Goal: Task Accomplishment & Management: Use online tool/utility

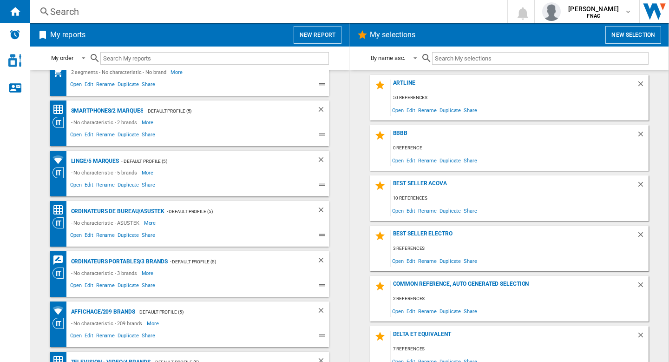
scroll to position [727, 0]
click at [107, 162] on div "Linge/5 marques" at bounding box center [94, 162] width 51 height 12
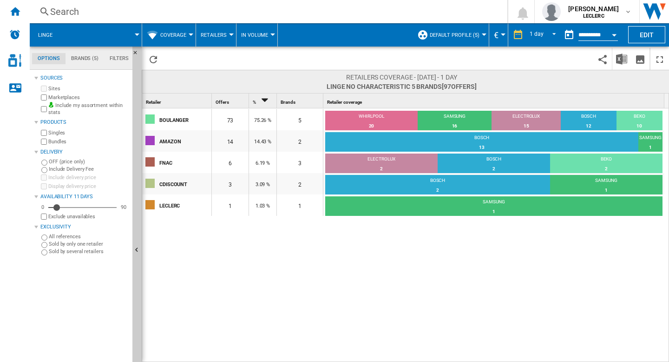
click at [174, 43] on button "Coverage" at bounding box center [175, 34] width 31 height 23
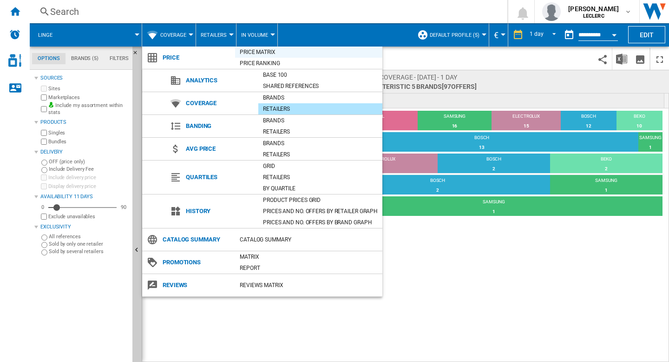
click at [238, 54] on div "Price Matrix" at bounding box center [308, 51] width 147 height 9
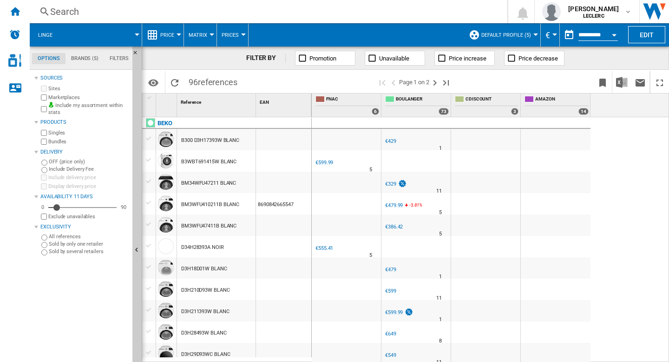
click at [149, 138] on div at bounding box center [149, 138] width 10 height 8
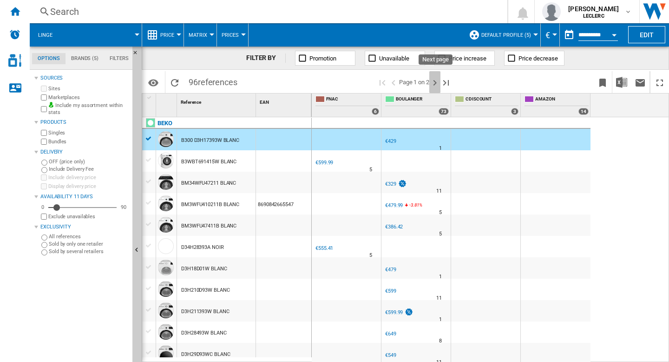
click at [434, 82] on ng-md-icon "Next page" at bounding box center [434, 82] width 11 height 11
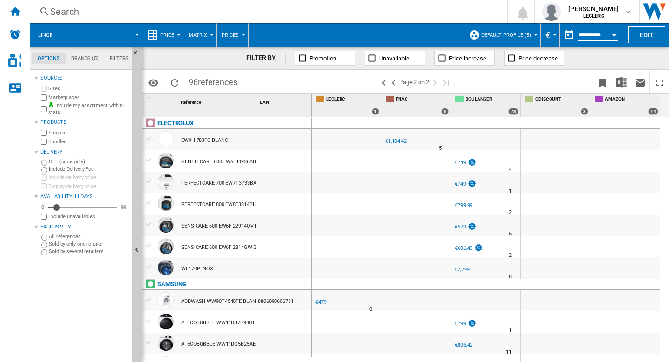
click at [148, 158] on div at bounding box center [149, 160] width 10 height 8
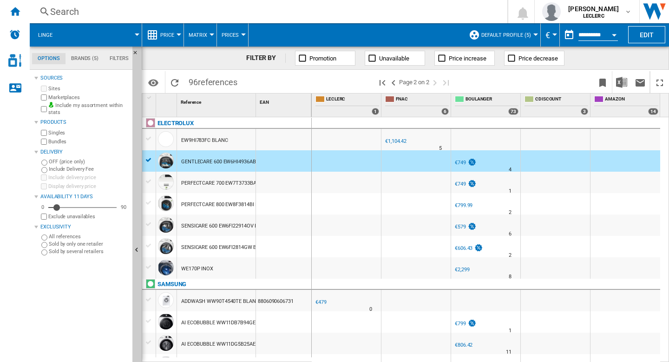
click at [148, 298] on div at bounding box center [149, 299] width 10 height 8
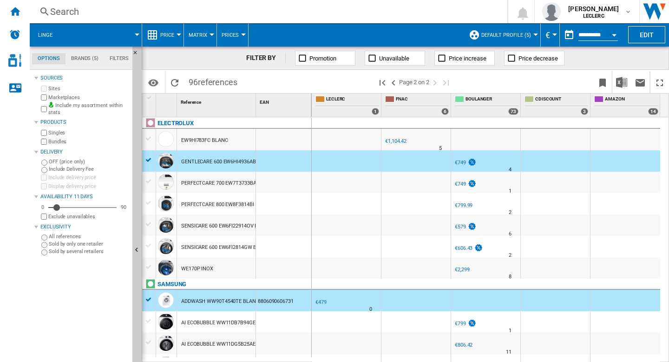
click at [136, 247] on div at bounding box center [334, 181] width 669 height 362
click at [136, 247] on ng-md-icon "Hide" at bounding box center [137, 250] width 11 height 11
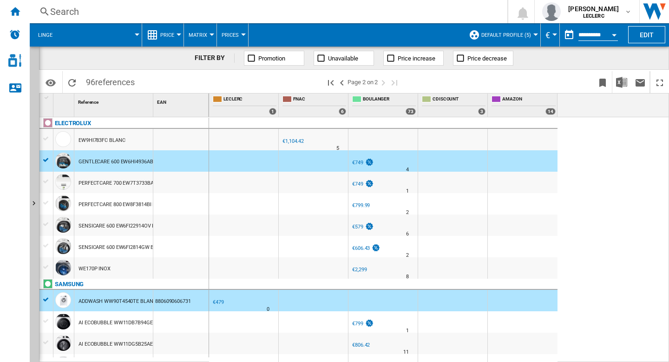
click at [48, 161] on div at bounding box center [334, 181] width 669 height 362
click at [48, 161] on div at bounding box center [46, 160] width 10 height 8
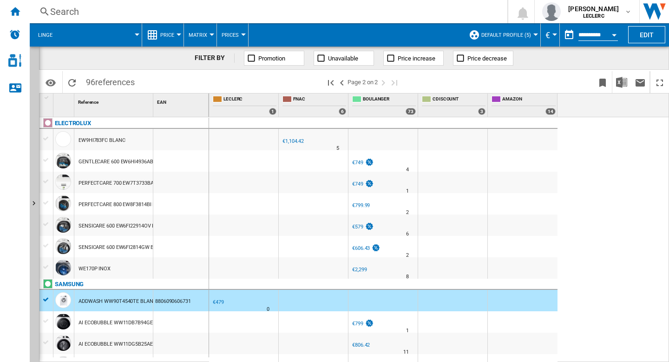
click at [47, 300] on div at bounding box center [46, 299] width 10 height 8
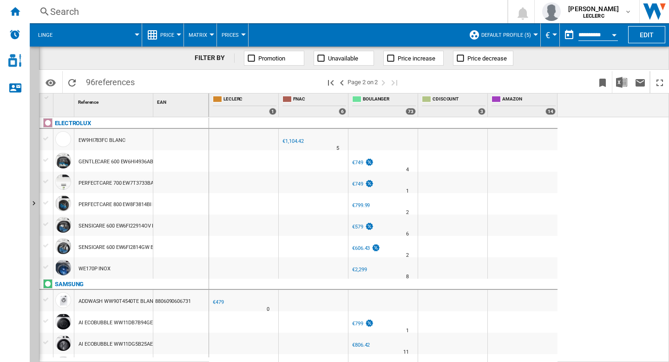
click at [47, 300] on div at bounding box center [46, 299] width 10 height 8
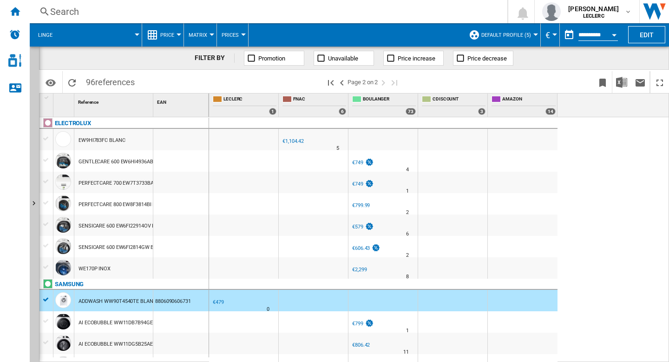
click at [45, 160] on div at bounding box center [46, 160] width 10 height 8
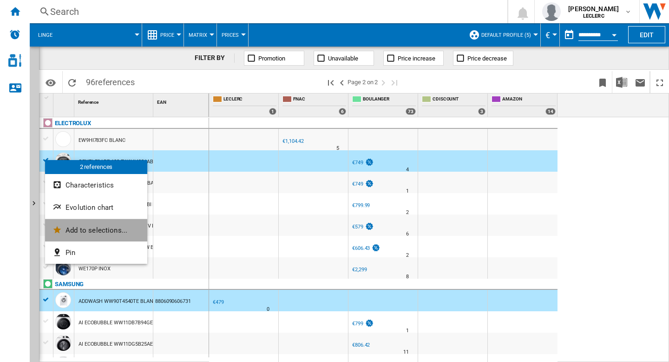
click at [73, 224] on button "Add to selections..." at bounding box center [96, 230] width 102 height 22
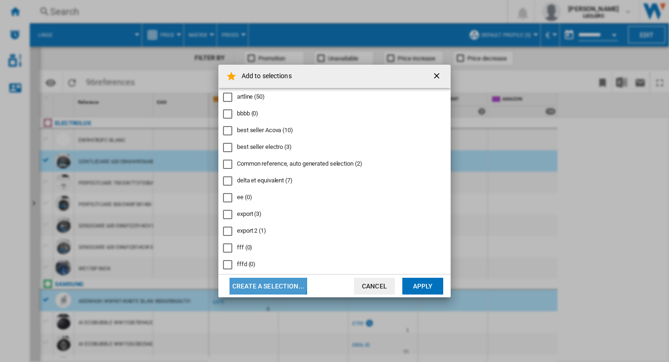
click at [253, 283] on button "Create a selection..." at bounding box center [269, 285] width 78 height 17
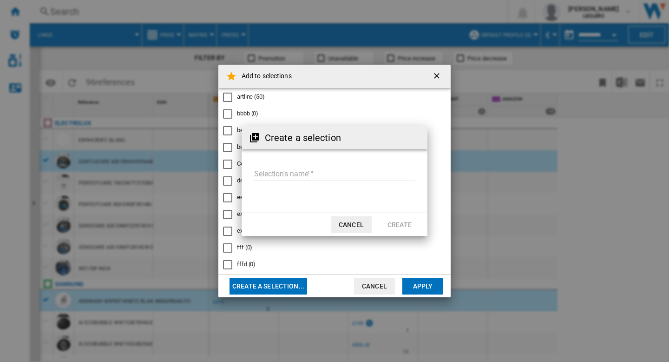
click at [295, 167] on input "Selection's name'" at bounding box center [335, 174] width 162 height 14
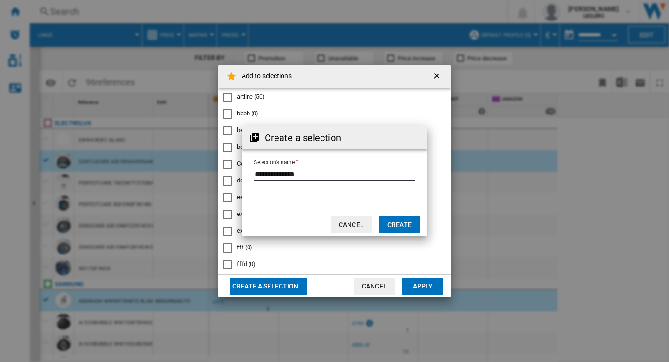
type input "**********"
click at [401, 224] on button "Create" at bounding box center [399, 224] width 41 height 17
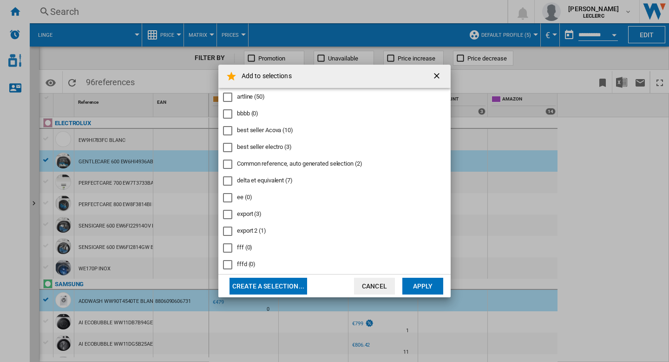
click at [422, 282] on button "Apply" at bounding box center [423, 285] width 41 height 17
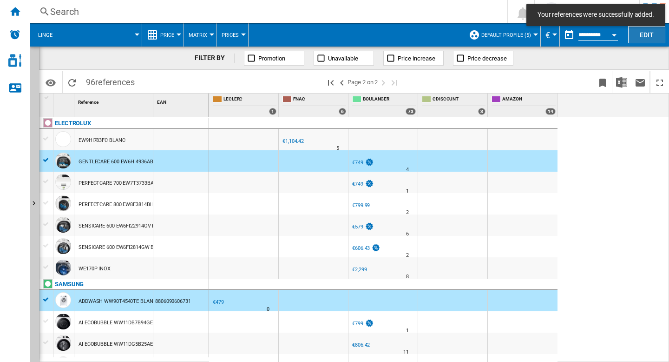
click at [645, 33] on button "Edit" at bounding box center [646, 34] width 37 height 17
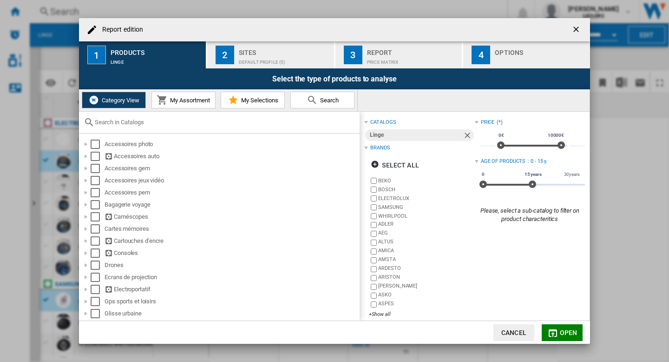
click at [242, 104] on button "My Selections" at bounding box center [253, 100] width 64 height 17
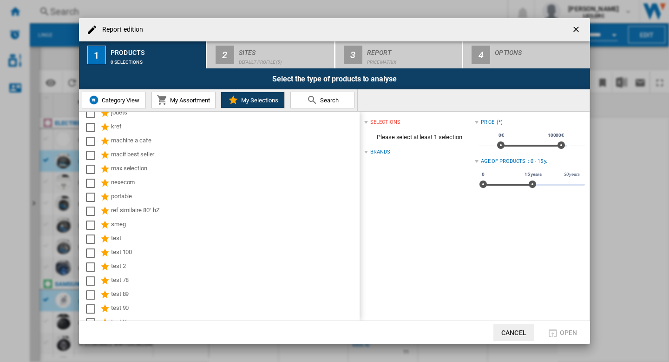
scroll to position [221, 0]
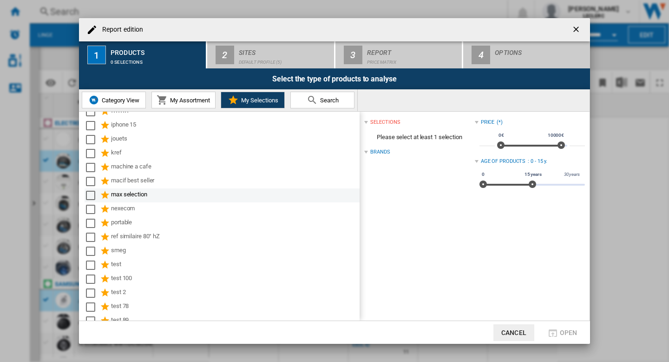
click at [91, 195] on div "Select" at bounding box center [90, 195] width 9 height 9
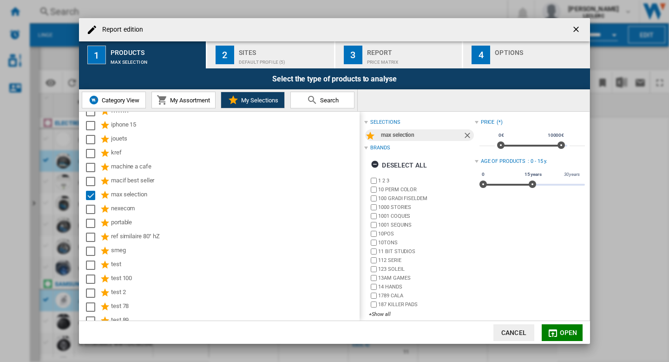
click at [293, 53] on div "Sites" at bounding box center [285, 50] width 92 height 10
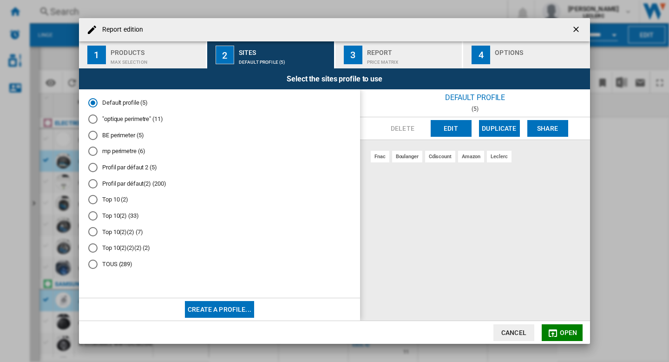
click at [449, 130] on button "Edit" at bounding box center [451, 128] width 41 height 17
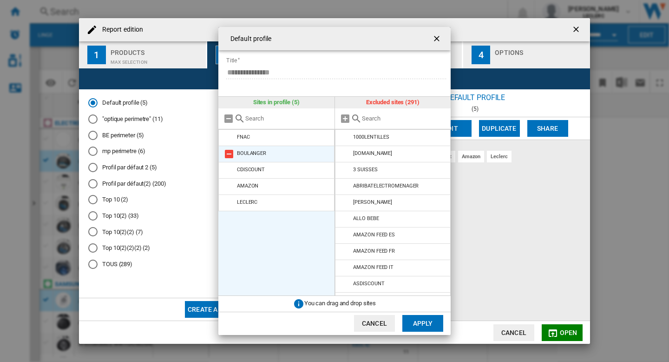
click at [228, 149] on md-icon at bounding box center [229, 153] width 11 height 11
click at [228, 148] on md-icon at bounding box center [229, 153] width 11 height 11
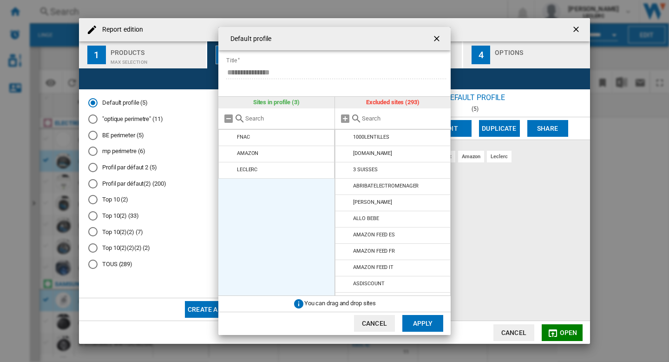
click at [228, 148] on md-icon at bounding box center [229, 153] width 11 height 11
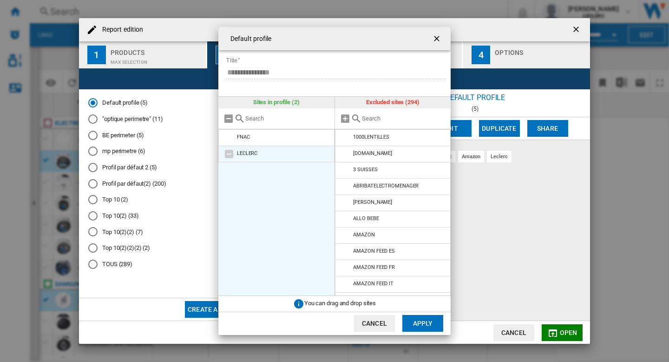
click at [228, 152] on md-icon at bounding box center [229, 153] width 11 height 11
click at [229, 139] on md-icon at bounding box center [229, 137] width 11 height 11
click at [379, 116] on input "text" at bounding box center [404, 118] width 85 height 7
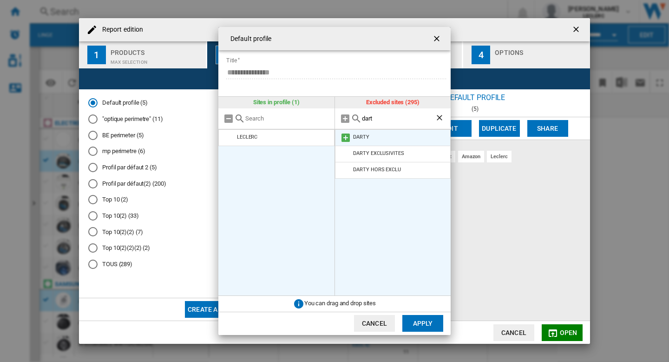
type input "dart"
click at [343, 132] on md-icon at bounding box center [345, 137] width 11 height 11
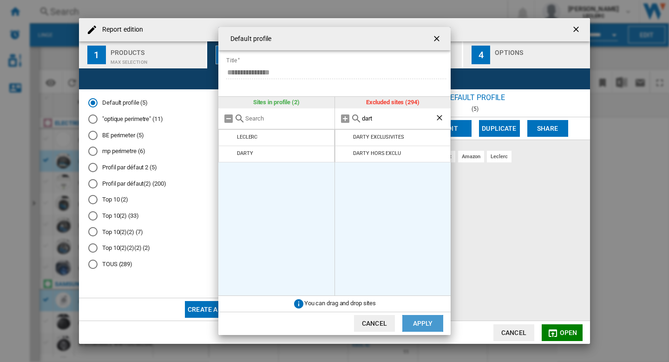
click at [418, 318] on button "Apply" at bounding box center [423, 323] width 41 height 17
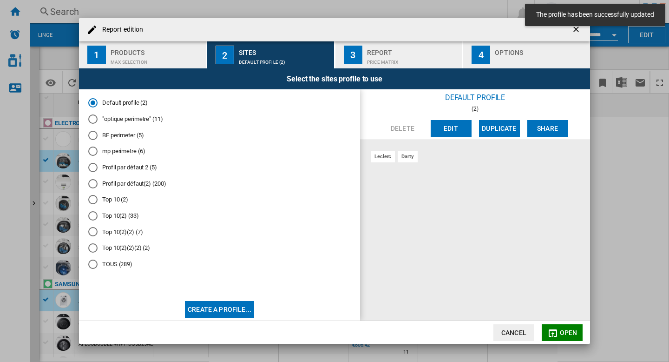
click at [382, 58] on div "Price Matrix" at bounding box center [413, 60] width 92 height 10
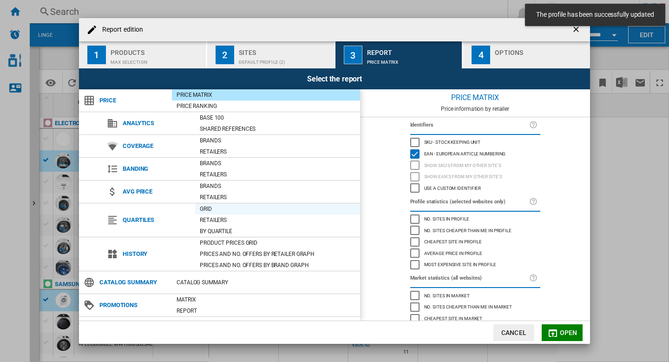
scroll to position [19, 0]
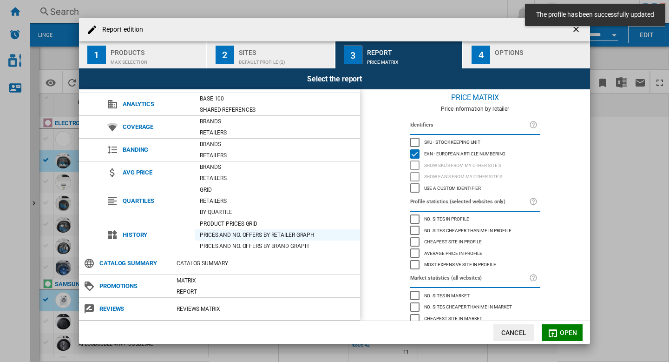
click at [253, 232] on div "Prices and No. offers by retailer graph" at bounding box center [277, 234] width 165 height 9
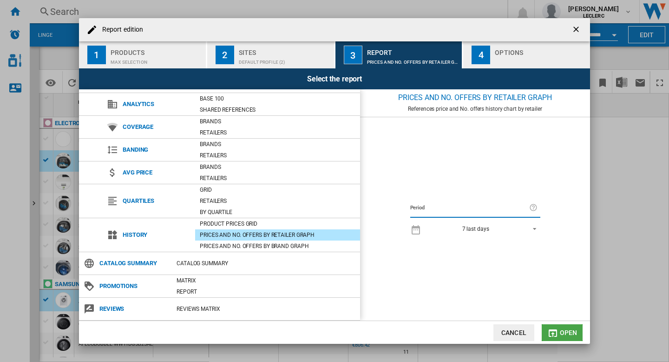
click at [569, 331] on span "Open" at bounding box center [569, 332] width 18 height 7
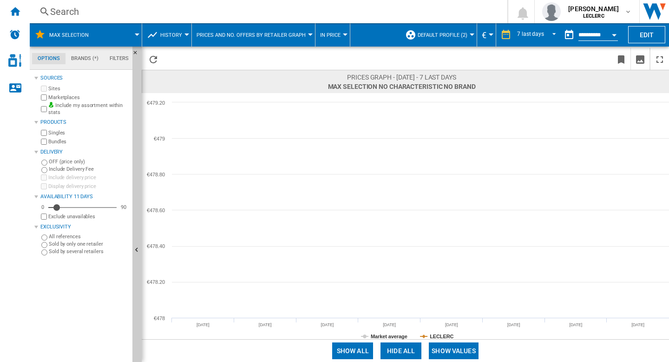
click at [334, 35] on span "In price" at bounding box center [330, 35] width 20 height 6
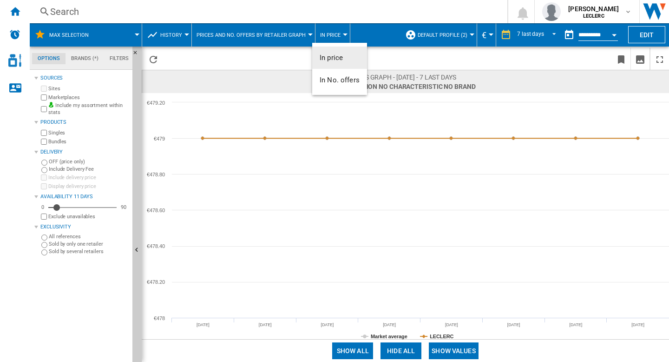
click at [269, 33] on md-backdrop at bounding box center [334, 181] width 669 height 362
click at [269, 33] on span "Prices and No. offers by retailer graph" at bounding box center [251, 35] width 109 height 6
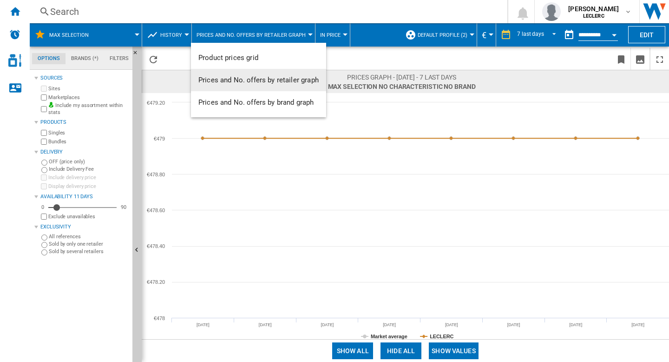
click at [258, 82] on span "Prices and No. offers by retailer graph" at bounding box center [258, 80] width 120 height 8
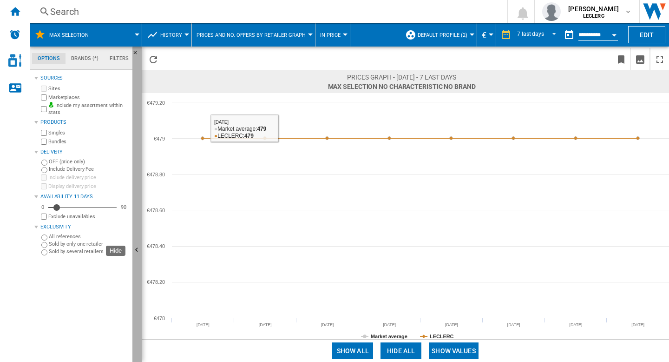
click at [136, 247] on ng-md-icon "Hide" at bounding box center [137, 250] width 11 height 11
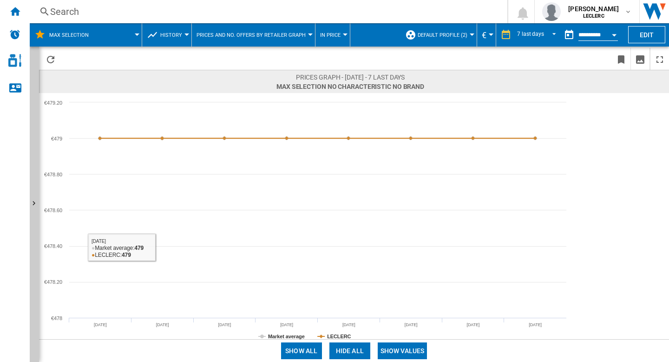
click at [248, 35] on span "Prices and No. offers by retailer graph" at bounding box center [251, 35] width 109 height 6
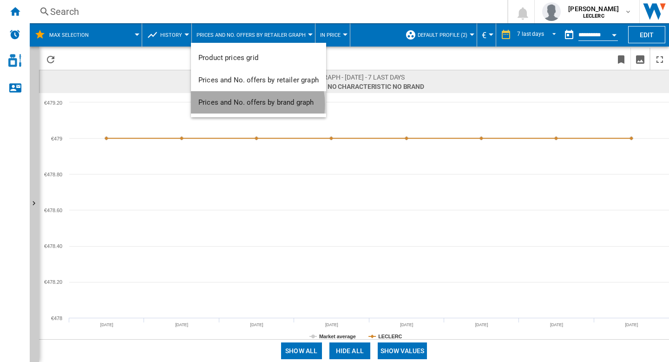
click at [248, 104] on span "Prices and No. offers by brand graph" at bounding box center [255, 102] width 115 height 8
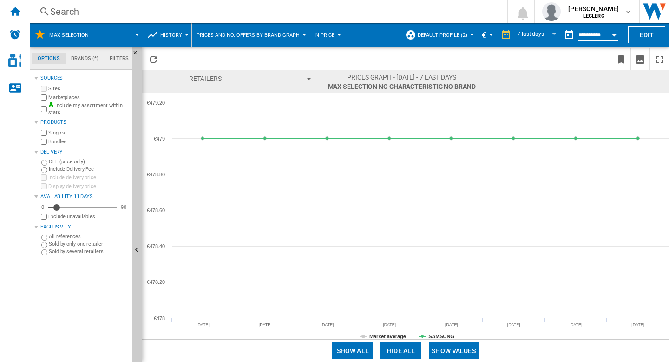
click at [325, 38] on button "In price" at bounding box center [326, 34] width 25 height 23
click at [172, 42] on md-backdrop at bounding box center [334, 181] width 669 height 362
click at [180, 38] on button "History" at bounding box center [173, 34] width 26 height 23
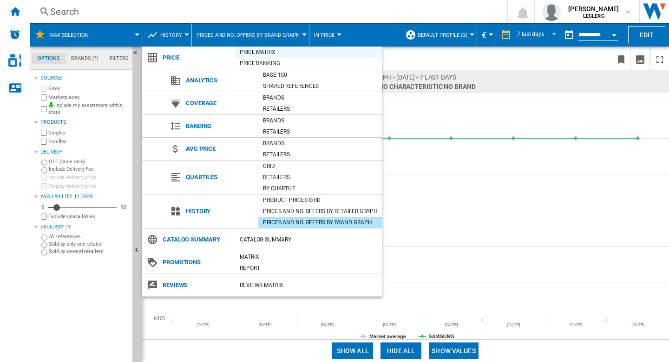
click at [259, 49] on div "Price Matrix" at bounding box center [308, 51] width 147 height 9
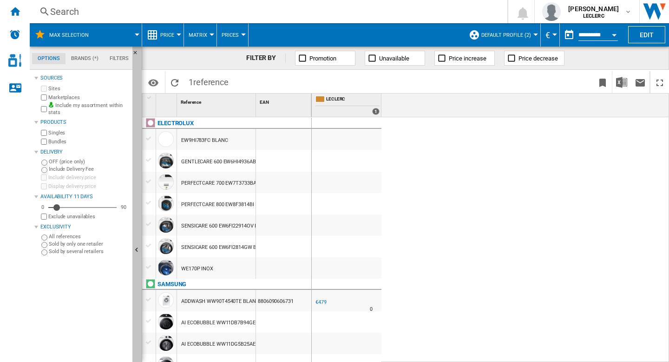
click at [138, 249] on ng-md-icon "Hide" at bounding box center [137, 250] width 11 height 11
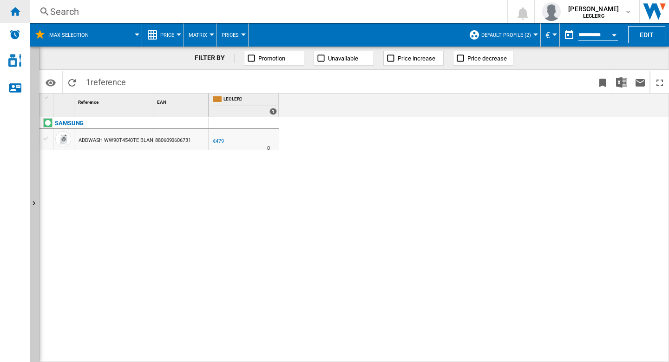
click at [22, 11] on div "Home" at bounding box center [15, 11] width 30 height 23
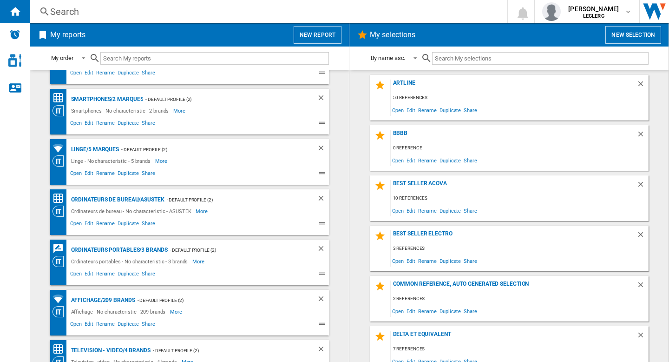
scroll to position [739, 0]
click at [107, 150] on div "Linge/5 marques" at bounding box center [94, 149] width 51 height 12
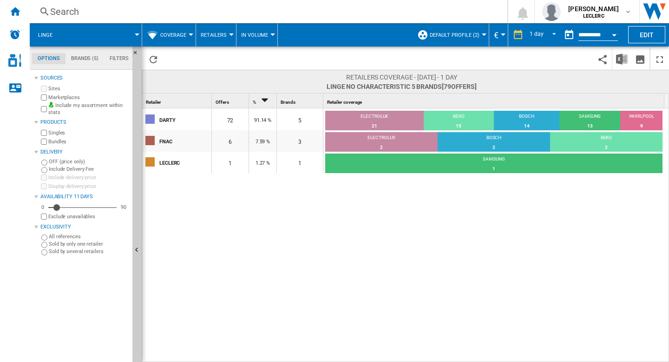
click at [171, 31] on button "Coverage" at bounding box center [175, 34] width 31 height 23
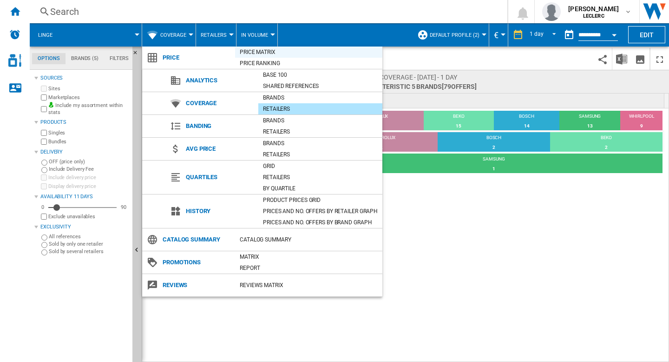
click at [280, 54] on div "Price Matrix" at bounding box center [308, 51] width 147 height 9
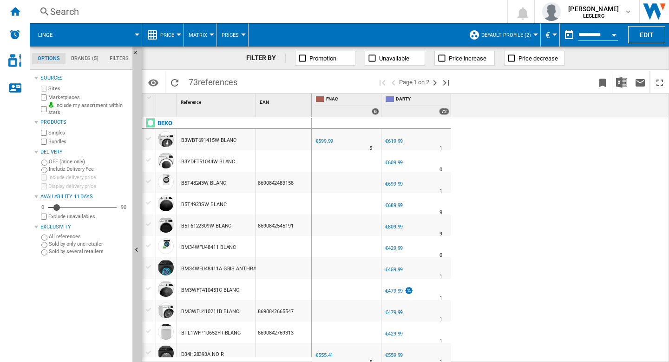
click at [143, 249] on div at bounding box center [148, 245] width 13 height 10
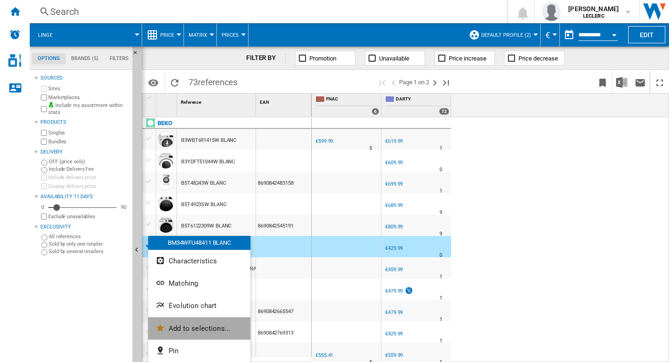
click at [168, 324] on button "Add to selections..." at bounding box center [199, 328] width 102 height 22
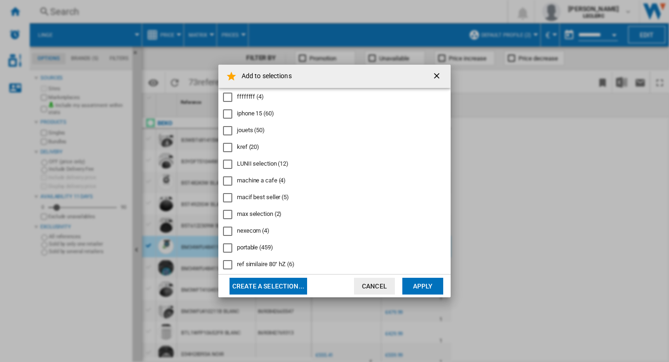
scroll to position [190, 0]
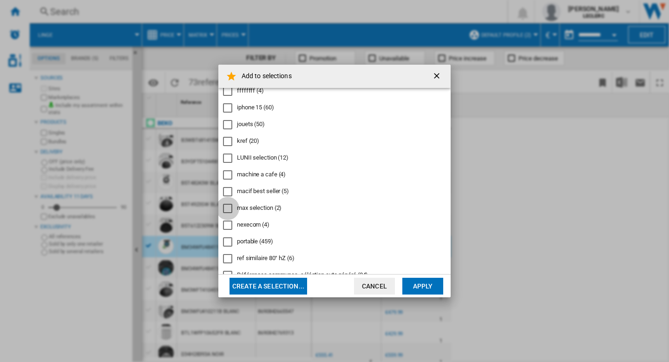
click at [229, 213] on div "max selection" at bounding box center [227, 208] width 9 height 9
click at [428, 281] on button "Apply" at bounding box center [423, 285] width 41 height 17
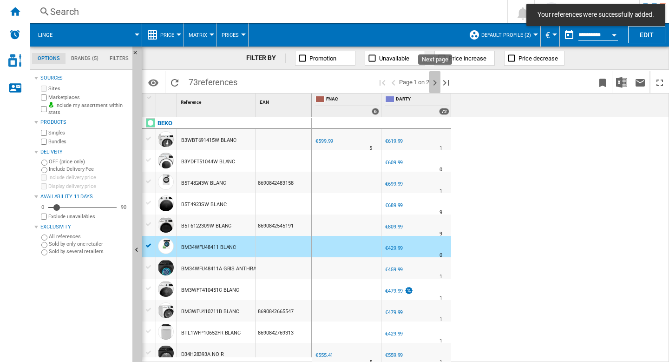
click at [439, 85] on ng-md-icon "Next page" at bounding box center [434, 82] width 11 height 11
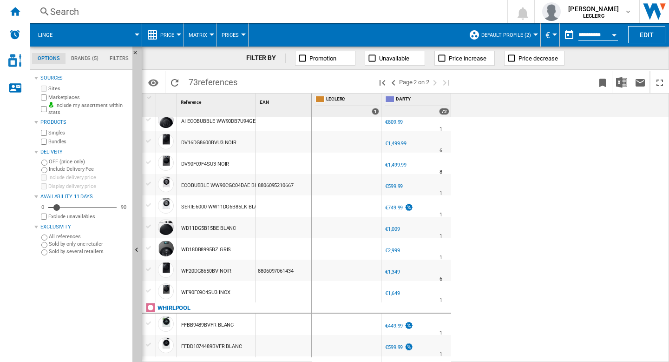
scroll to position [270, 0]
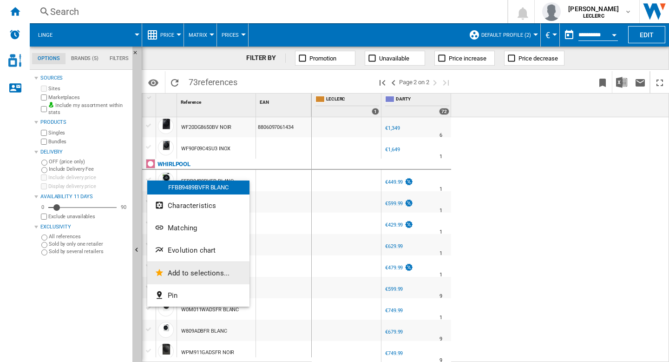
click at [174, 272] on span "Add to selections..." at bounding box center [199, 273] width 62 height 8
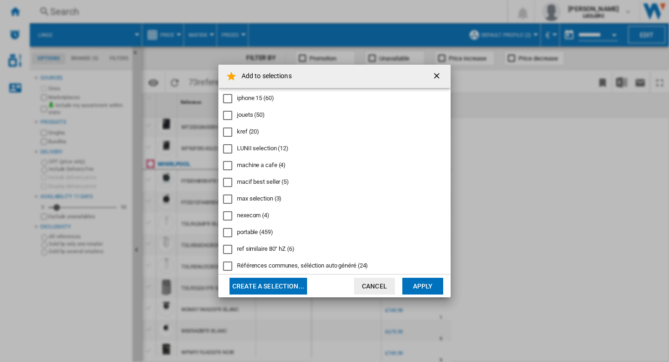
scroll to position [211, 0]
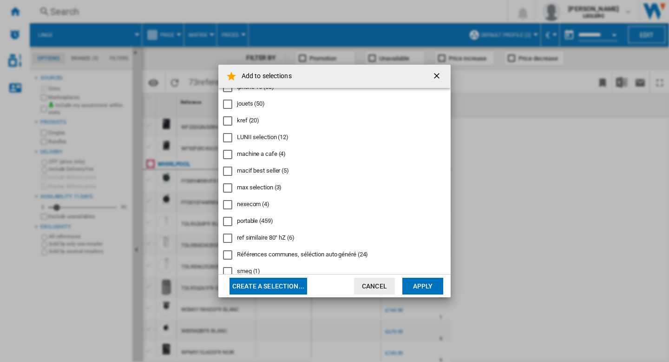
click at [228, 189] on div "max selection" at bounding box center [227, 187] width 9 height 9
click at [415, 284] on button "Apply" at bounding box center [423, 285] width 41 height 17
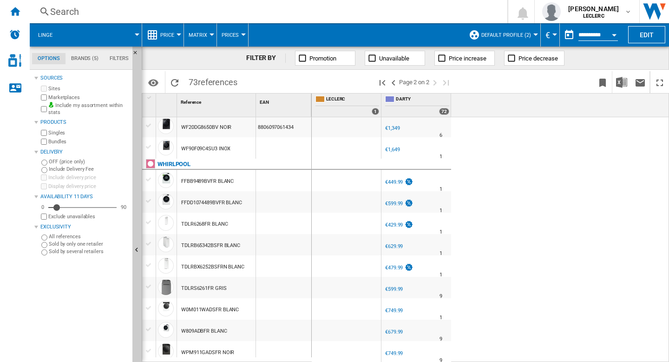
click at [115, 31] on span at bounding box center [102, 34] width 72 height 23
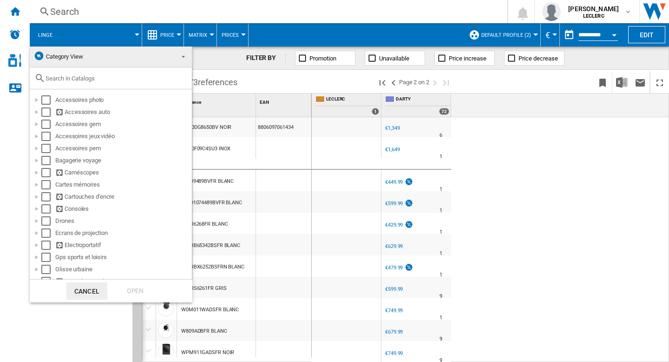
click at [649, 32] on md-backdrop at bounding box center [334, 181] width 669 height 362
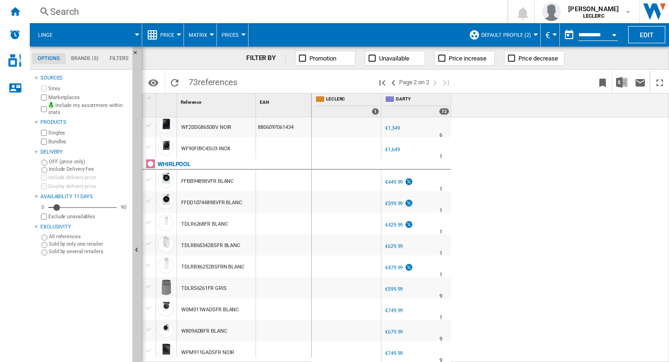
click at [649, 32] on button "Edit" at bounding box center [646, 34] width 37 height 17
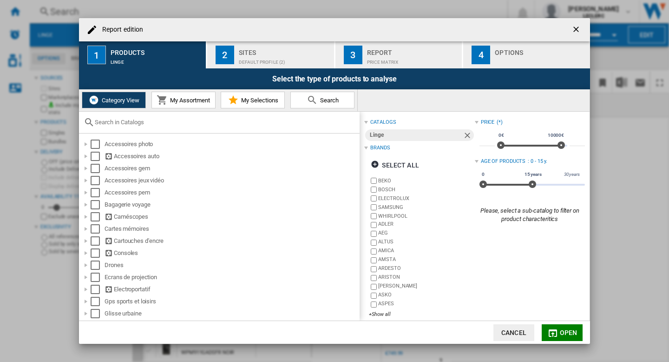
click at [244, 101] on span "My Selections" at bounding box center [259, 100] width 40 height 7
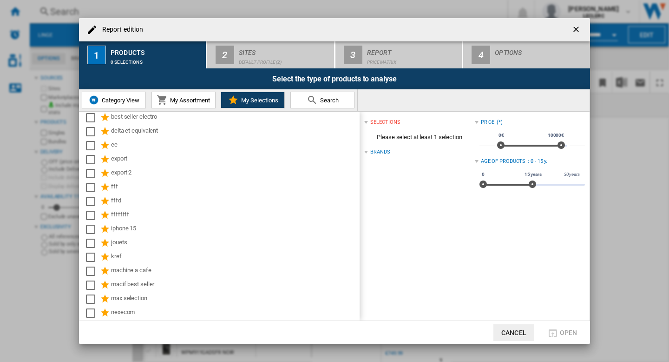
scroll to position [142, 0]
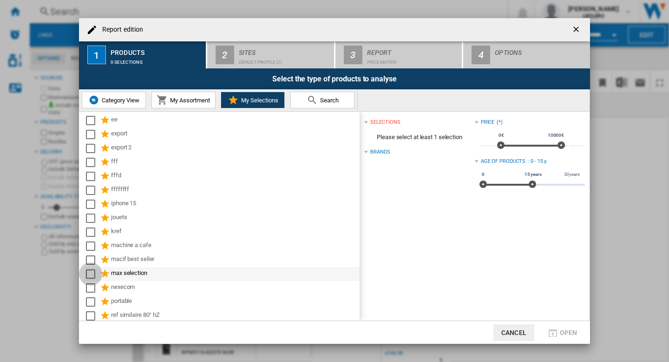
click at [89, 272] on div "Select" at bounding box center [90, 273] width 9 height 9
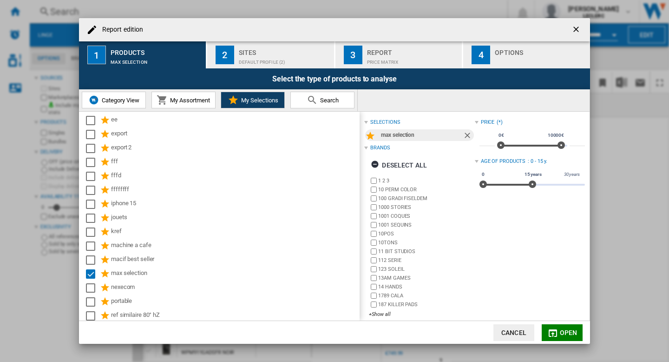
click at [391, 48] on div "Report" at bounding box center [413, 50] width 92 height 10
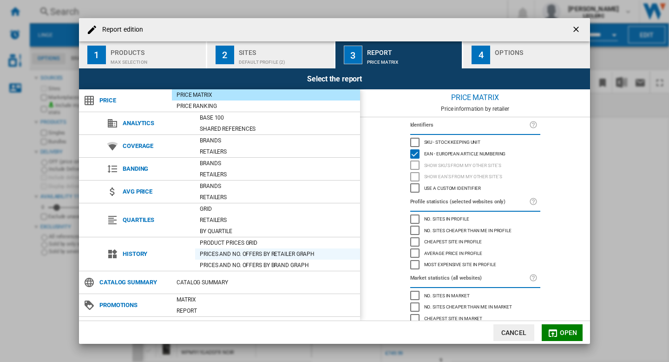
click at [219, 255] on div "Prices and No. offers by retailer graph" at bounding box center [277, 253] width 165 height 9
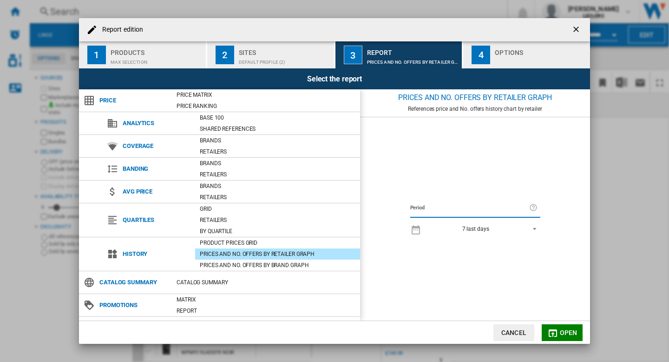
click at [566, 334] on span "Open" at bounding box center [569, 332] width 18 height 7
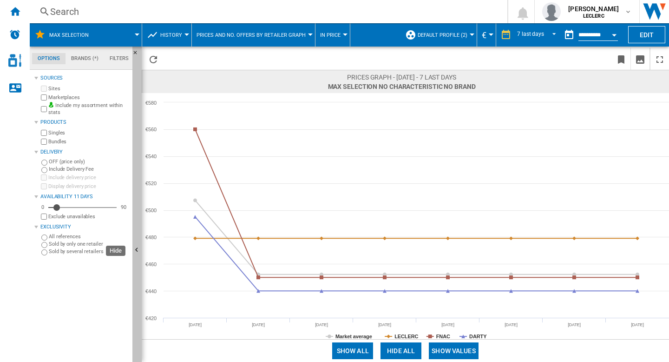
click at [137, 249] on ng-md-icon "Hide" at bounding box center [137, 250] width 11 height 11
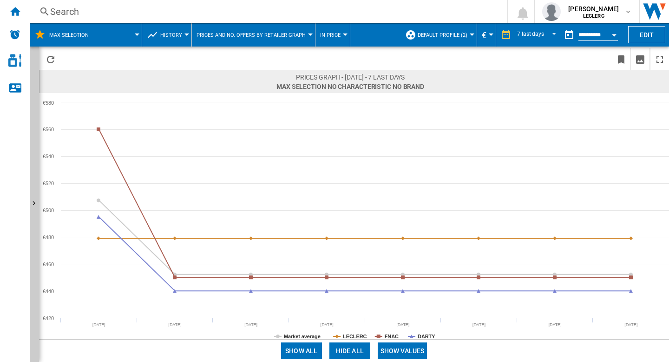
click at [330, 37] on span "In price" at bounding box center [330, 35] width 20 height 6
click at [230, 35] on md-backdrop at bounding box center [334, 181] width 669 height 362
click at [230, 35] on span "Prices and No. offers by retailer graph" at bounding box center [251, 35] width 109 height 6
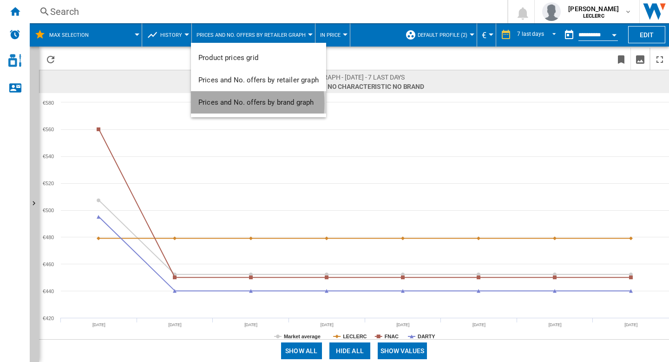
click at [219, 103] on span "Prices and No. offers by brand graph" at bounding box center [255, 102] width 115 height 8
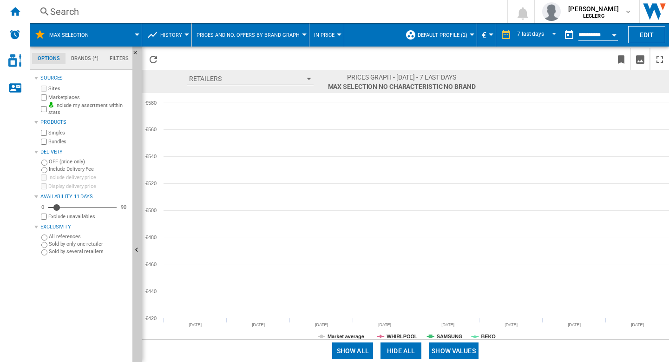
click at [132, 252] on md-tab-content "Sources Sites Marketplaces Include my assortment within stats Products Singles …" at bounding box center [86, 216] width 112 height 292
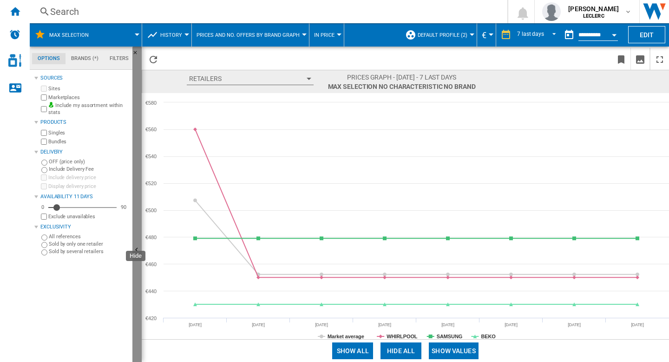
click at [137, 247] on ng-md-icon "Hide" at bounding box center [137, 250] width 11 height 11
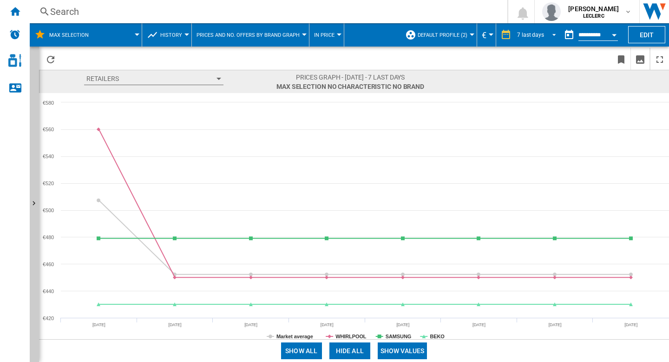
click at [528, 39] on md-select-value "7 last days" at bounding box center [538, 35] width 44 height 14
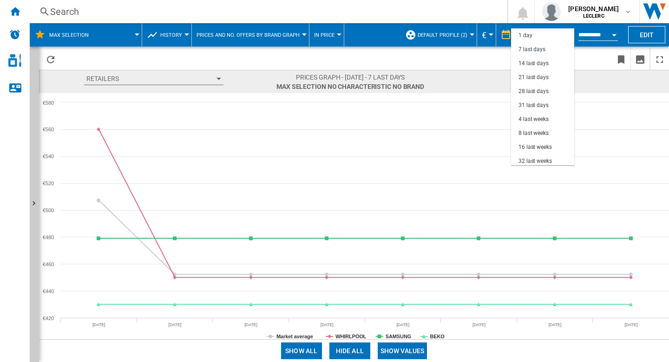
scroll to position [14, 0]
click at [238, 34] on md-backdrop at bounding box center [334, 181] width 669 height 362
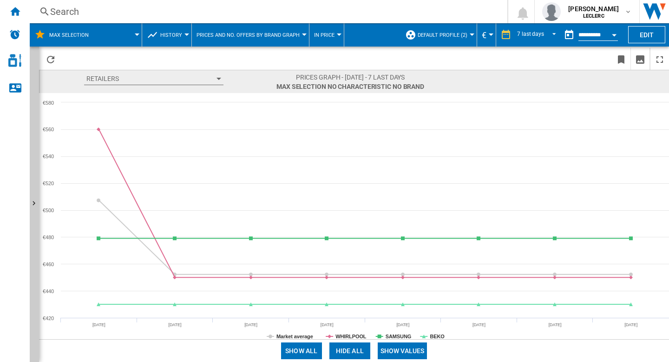
click at [238, 34] on span "Prices and No. offers by brand graph" at bounding box center [248, 35] width 103 height 6
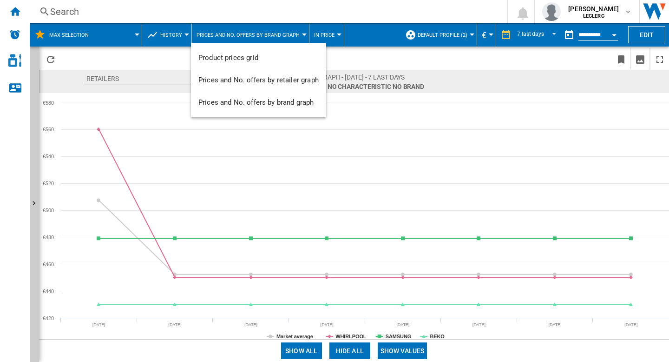
click at [653, 36] on md-backdrop at bounding box center [334, 181] width 669 height 362
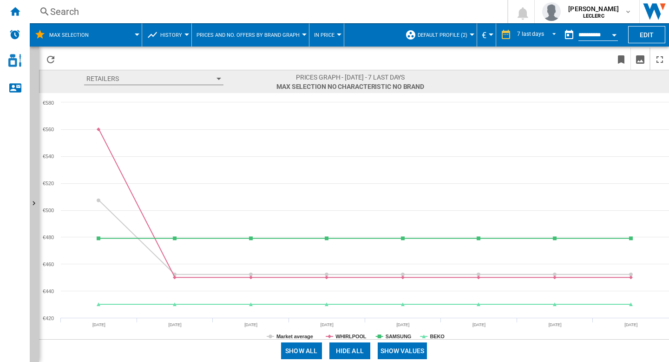
click at [653, 36] on button "Edit" at bounding box center [646, 34] width 37 height 17
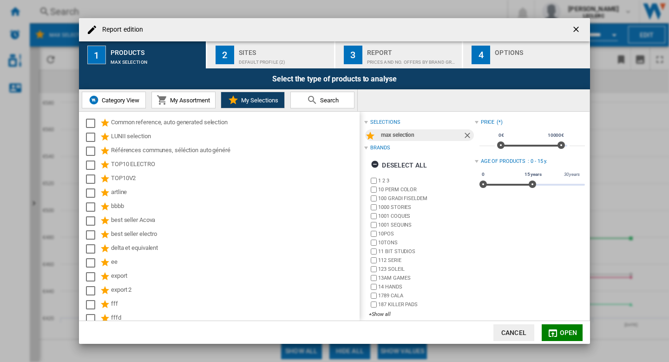
click at [392, 59] on div "Prices and No. offers by brand graph" at bounding box center [413, 60] width 92 height 10
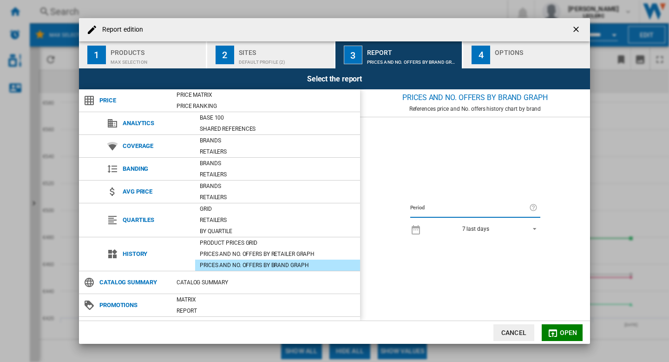
scroll to position [19, 0]
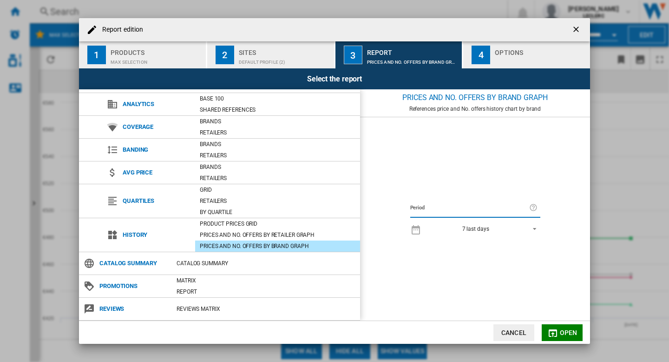
click at [579, 28] on ng-md-icon "getI18NText('BUTTONS.CLOSE_DIALOG')" at bounding box center [577, 30] width 11 height 11
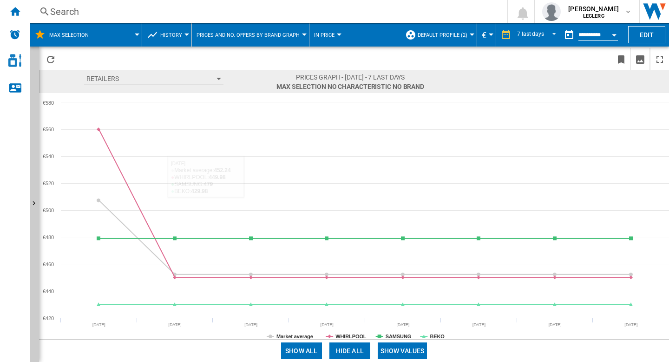
click at [180, 30] on button "History" at bounding box center [173, 34] width 26 height 23
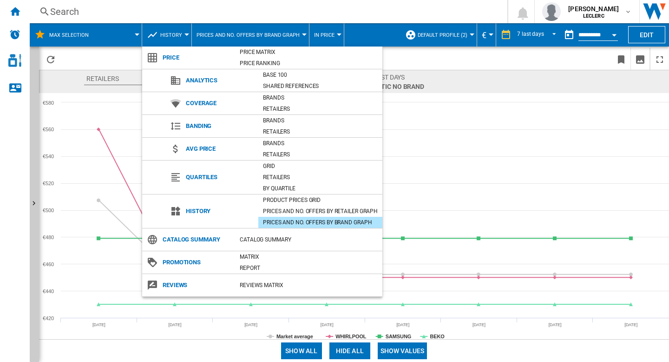
click at [205, 125] on span "Banding" at bounding box center [219, 125] width 77 height 13
click at [276, 120] on div "Brands" at bounding box center [320, 120] width 124 height 9
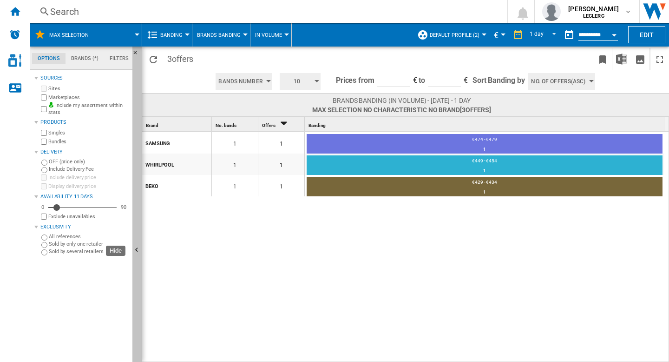
click at [134, 246] on ng-md-icon "Hide" at bounding box center [137, 250] width 11 height 11
